Goal: Transaction & Acquisition: Purchase product/service

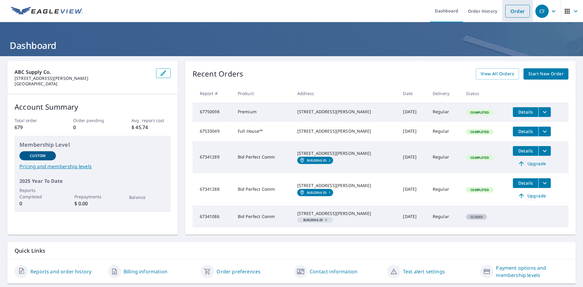
click at [505, 15] on link "Order" at bounding box center [517, 11] width 25 height 13
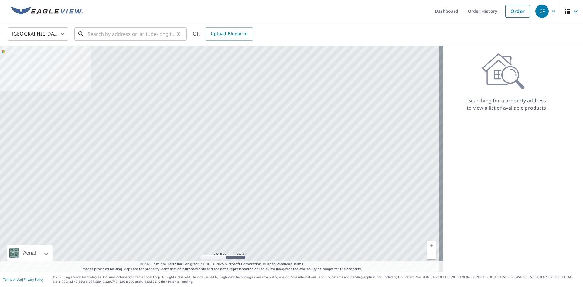
click at [122, 37] on input "text" at bounding box center [131, 33] width 86 height 17
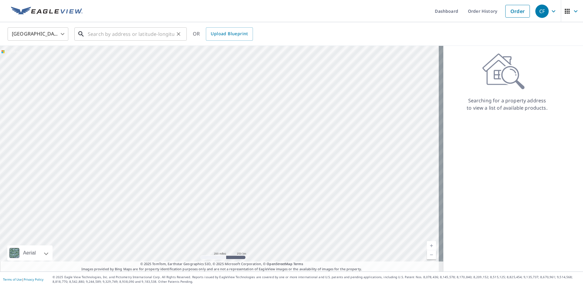
click at [92, 38] on input "text" at bounding box center [131, 33] width 86 height 17
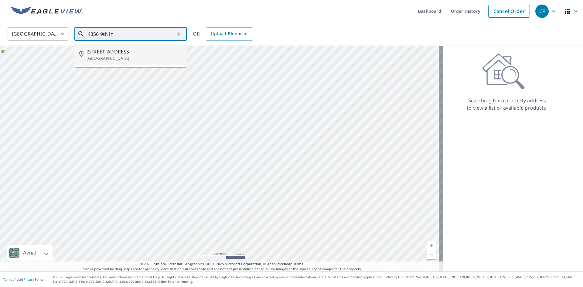
click at [101, 51] on span "[STREET_ADDRESS]" at bounding box center [133, 51] width 95 height 7
type input "[STREET_ADDRESS]"
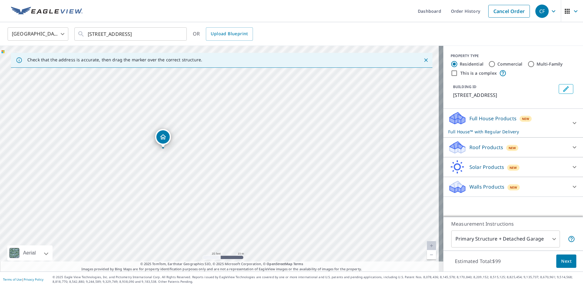
drag, startPoint x: 182, startPoint y: 208, endPoint x: 187, endPoint y: 142, distance: 66.3
click at [187, 142] on div "[STREET_ADDRESS]" at bounding box center [221, 158] width 443 height 225
click at [508, 147] on span "New" at bounding box center [512, 147] width 8 height 5
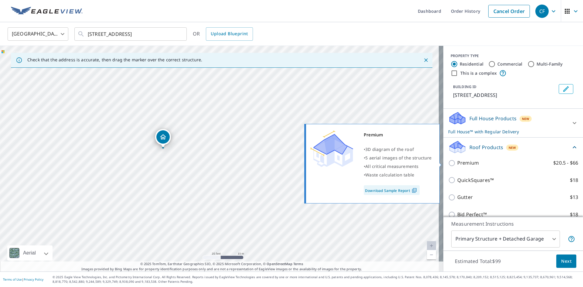
click at [483, 162] on label "Premium $20.5 - $66" at bounding box center [517, 163] width 121 height 8
click at [457, 162] on input "Premium $20.5 - $66" at bounding box center [452, 162] width 9 height 7
checkbox input "true"
checkbox input "false"
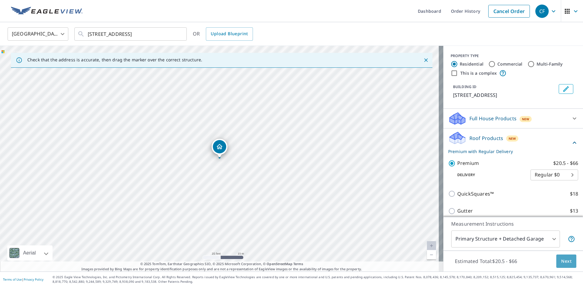
click at [564, 263] on span "Next" at bounding box center [566, 261] width 10 height 8
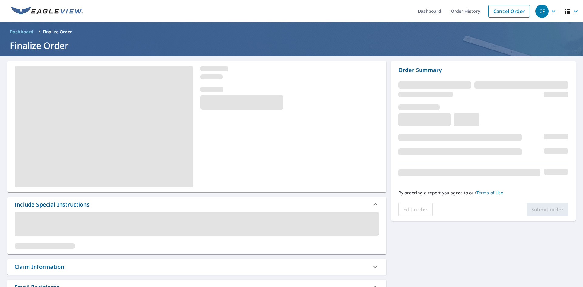
scroll to position [61, 0]
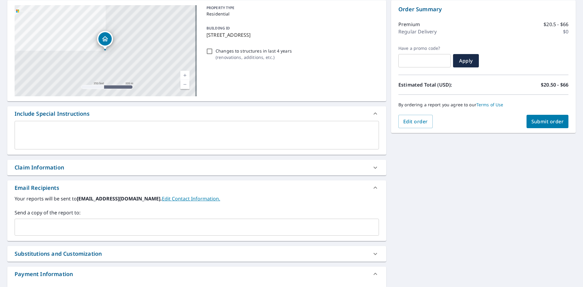
click at [68, 227] on input "text" at bounding box center [192, 227] width 350 height 12
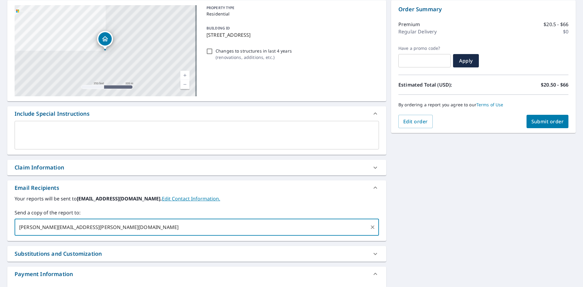
type input "[PERSON_NAME][EMAIL_ADDRESS][PERSON_NAME][DOMAIN_NAME]"
checkbox input "true"
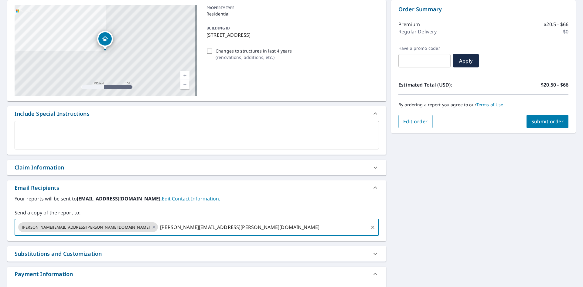
type input "[PERSON_NAME][EMAIL_ADDRESS][PERSON_NAME][DOMAIN_NAME]"
click at [183, 230] on input "[PERSON_NAME][EMAIL_ADDRESS][PERSON_NAME][DOMAIN_NAME]" at bounding box center [263, 227] width 208 height 12
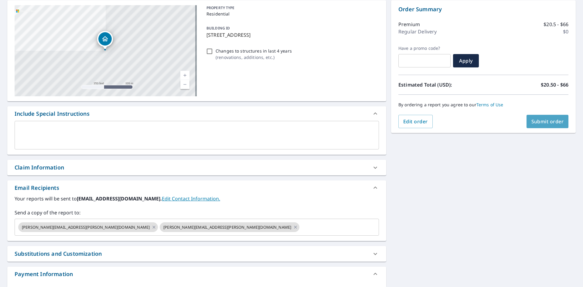
click at [533, 124] on span "Submit order" at bounding box center [547, 121] width 32 height 7
checkbox input "true"
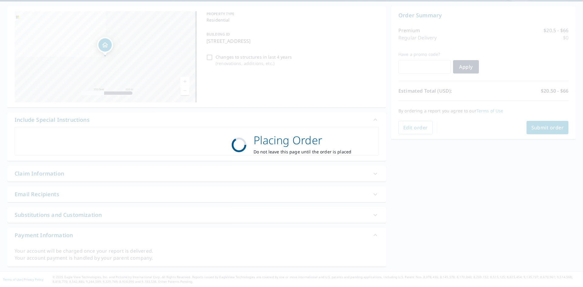
scroll to position [55, 0]
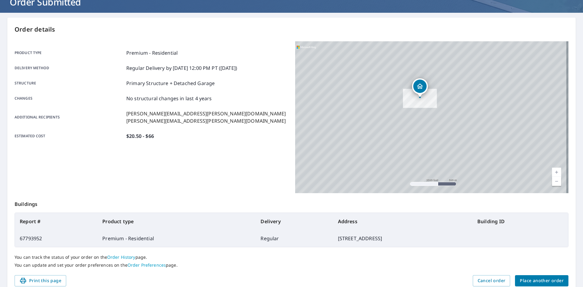
scroll to position [70, 0]
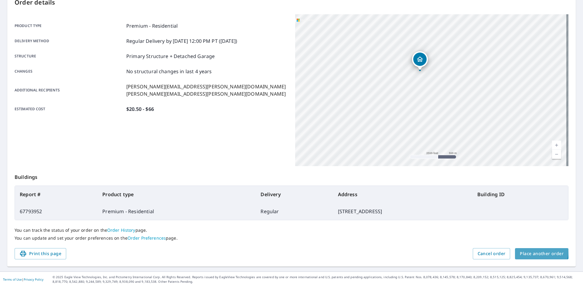
click at [519, 250] on span "Place another order" at bounding box center [541, 254] width 44 height 8
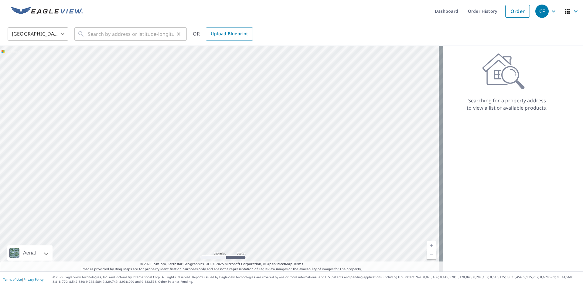
click at [85, 33] on div "​" at bounding box center [130, 33] width 112 height 13
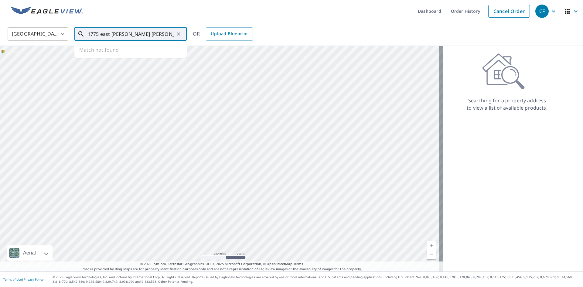
click at [110, 34] on input "1775 east [PERSON_NAME] [PERSON_NAME]" at bounding box center [131, 33] width 86 height 17
drag, startPoint x: 146, startPoint y: 33, endPoint x: 89, endPoint y: 33, distance: 57.0
click at [89, 33] on input "1775 [PERSON_NAME] [PERSON_NAME]" at bounding box center [131, 33] width 86 height 17
type input "1775 [PERSON_NAME] [PERSON_NAME][GEOGRAPHIC_DATA]"
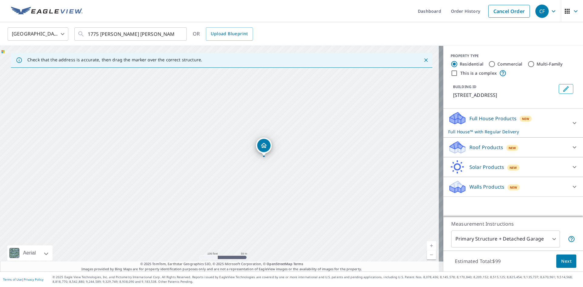
drag, startPoint x: 294, startPoint y: 149, endPoint x: 232, endPoint y: 157, distance: 63.0
click at [232, 157] on div "[STREET_ADDRESS]" at bounding box center [221, 158] width 443 height 225
click at [518, 144] on div "Roof Products New" at bounding box center [507, 147] width 119 height 14
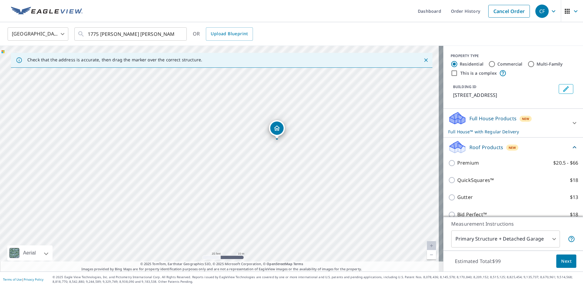
click at [485, 167] on div "Premium $20.5 - $66" at bounding box center [513, 162] width 130 height 17
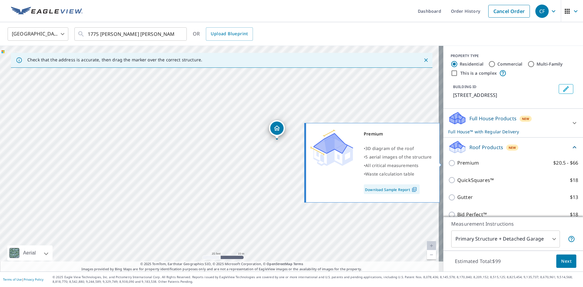
click at [464, 163] on p "Premium" at bounding box center [468, 163] width 22 height 8
click at [457, 163] on input "Premium $20.5 - $66" at bounding box center [452, 162] width 9 height 7
checkbox input "true"
checkbox input "false"
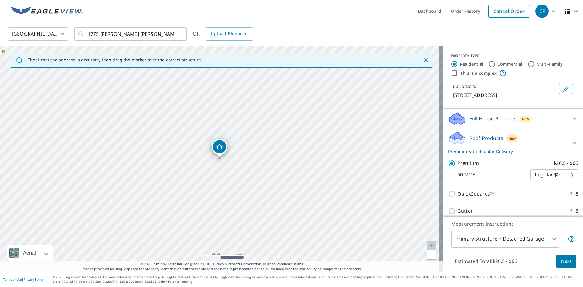
click at [564, 263] on span "Next" at bounding box center [566, 261] width 10 height 8
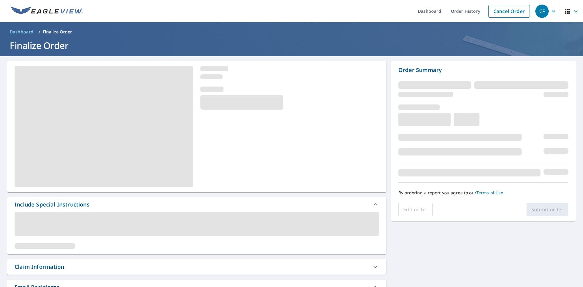
scroll to position [100, 0]
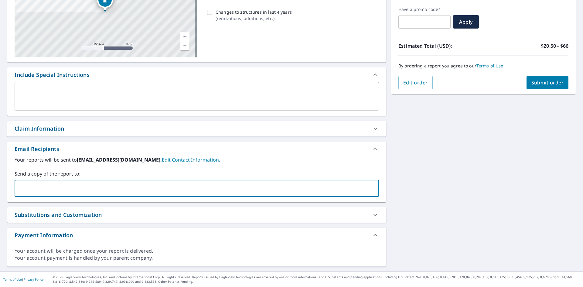
click at [65, 185] on input "text" at bounding box center [192, 188] width 350 height 12
type input "[PERSON_NAME]"
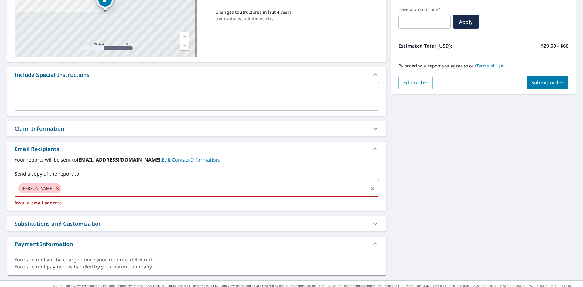
click at [65, 185] on input "text" at bounding box center [214, 188] width 305 height 12
checkbox input "true"
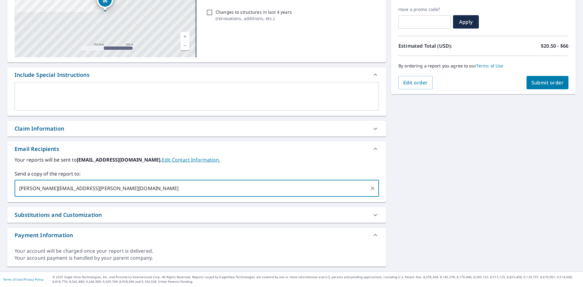
type input "[PERSON_NAME][EMAIL_ADDRESS][PERSON_NAME][DOMAIN_NAME]"
checkbox input "true"
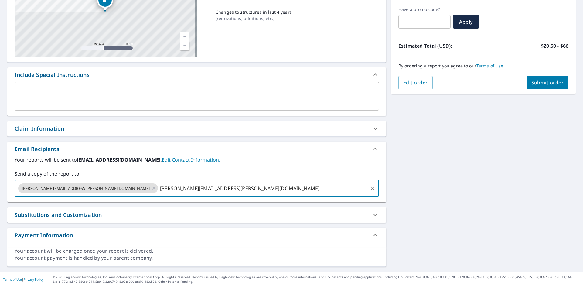
type input "[PERSON_NAME][EMAIL_ADDRESS][PERSON_NAME][DOMAIN_NAME]"
click at [190, 187] on input "[PERSON_NAME][EMAIL_ADDRESS][PERSON_NAME][DOMAIN_NAME]" at bounding box center [263, 188] width 208 height 12
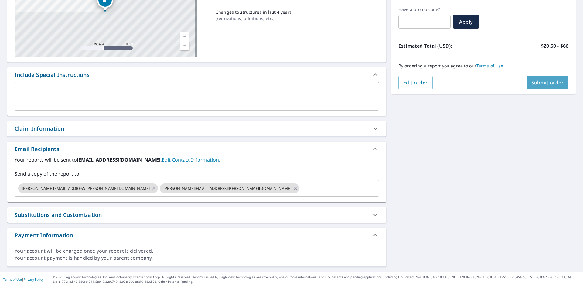
click at [534, 83] on span "Submit order" at bounding box center [547, 82] width 32 height 7
checkbox input "true"
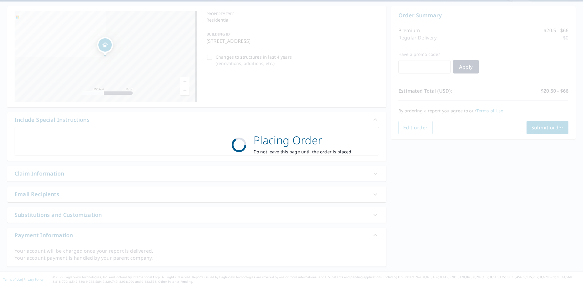
scroll to position [55, 0]
